Goal: Complete application form

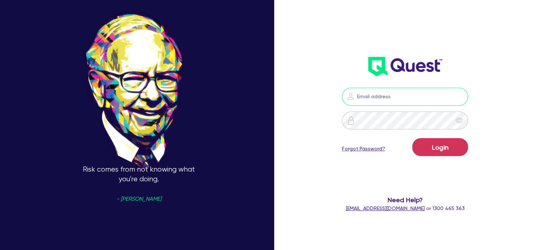
click at [395, 99] on input "email" at bounding box center [405, 97] width 126 height 18
type input "[EMAIL_ADDRESS][PERSON_NAME][DOMAIN_NAME]"
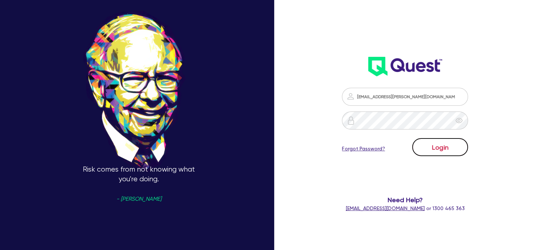
click at [435, 149] on button "Login" at bounding box center [440, 147] width 56 height 18
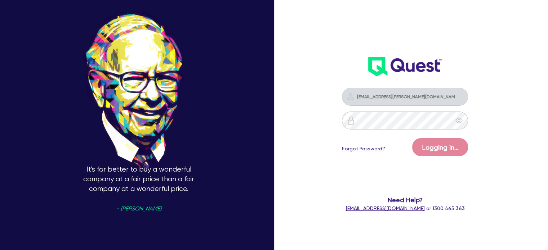
click at [249, 44] on div "It's far better to buy a wonderful company at a fair price than a fair company …" at bounding box center [274, 125] width 548 height 321
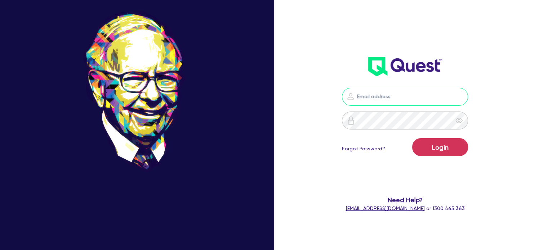
click at [387, 100] on input "email" at bounding box center [405, 97] width 126 height 18
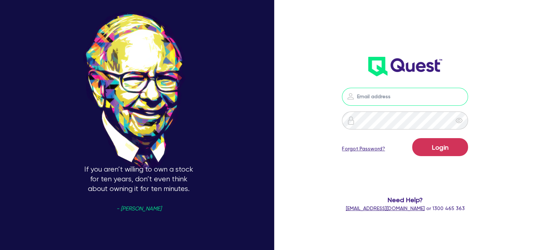
type input "[EMAIL_ADDRESS][PERSON_NAME][DOMAIN_NAME]"
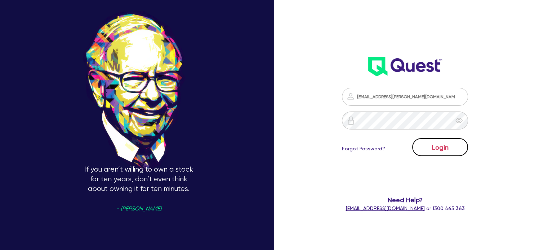
click at [449, 148] on button "Login" at bounding box center [440, 147] width 56 height 18
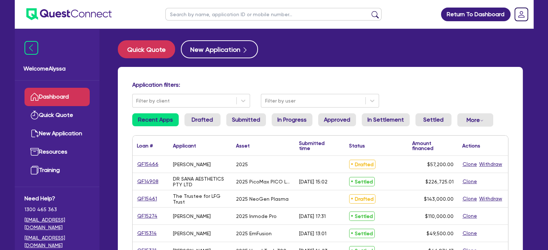
click at [202, 15] on input "text" at bounding box center [273, 14] width 216 height 13
type input "carla"
click at [369, 11] on button "submit" at bounding box center [375, 16] width 12 height 10
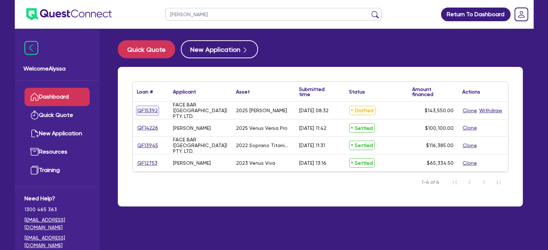
click at [147, 112] on link "QF15392" at bounding box center [147, 111] width 21 height 8
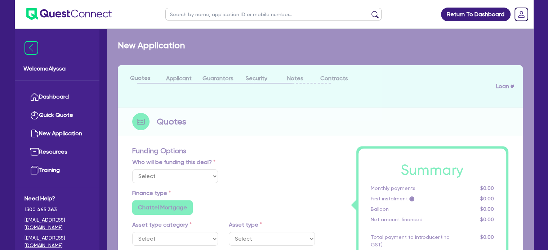
select select "Other"
select select "SECONDARY_ASSETS"
type input "2025"
type input "143,550"
type input "6"
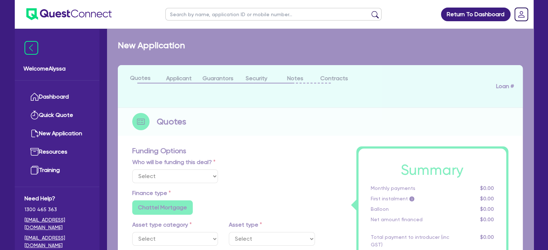
type input "8,613"
type input "6.99"
type input "649"
type input "900"
radio input "false"
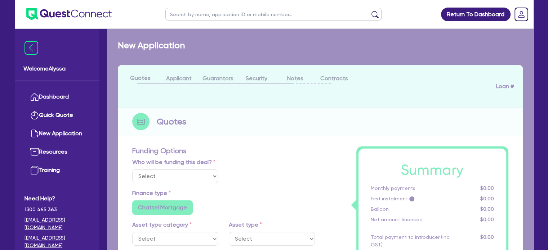
radio input "false"
select select "MEDICAL_DENTAL_LABORATORY_EQUIPMENT"
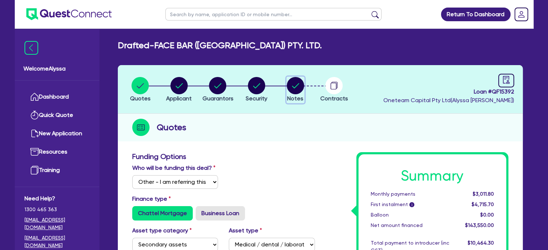
click at [294, 89] on circle "button" at bounding box center [295, 85] width 17 height 17
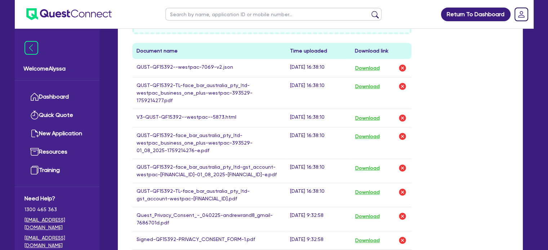
scroll to position [354, 0]
click at [361, 113] on button "Download" at bounding box center [366, 117] width 25 height 9
